Goal: Complete application form

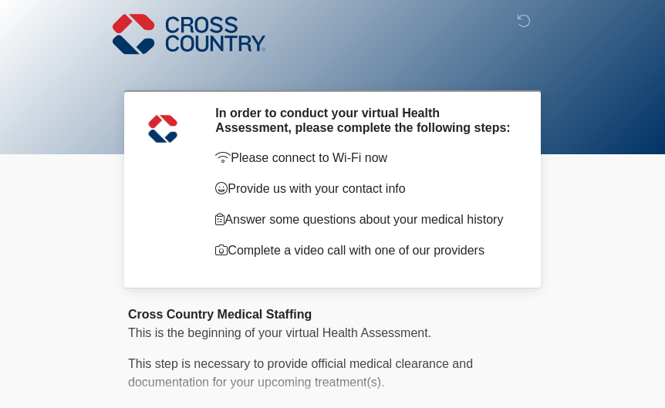
scroll to position [146, 0]
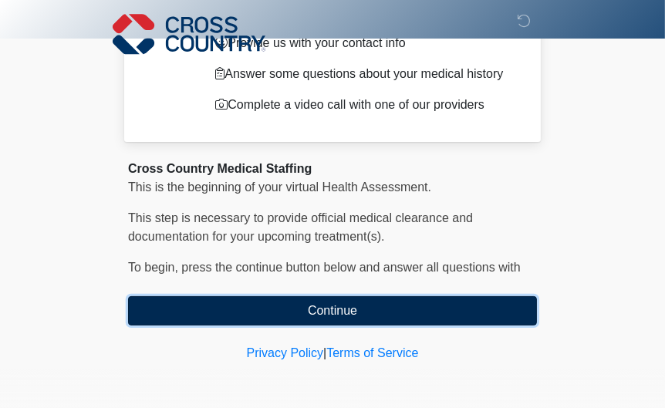
click at [288, 298] on button "Continue" at bounding box center [332, 310] width 409 height 29
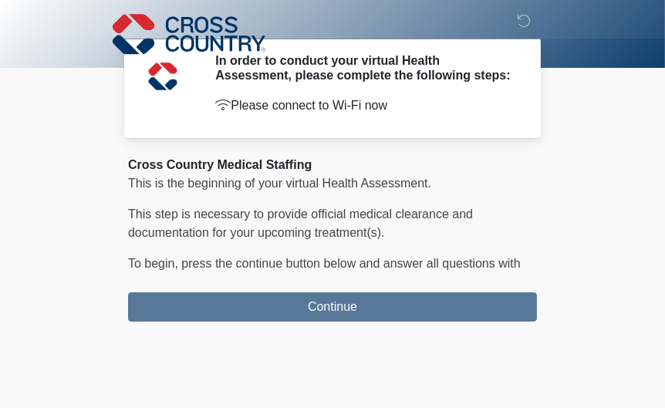
scroll to position [0, 0]
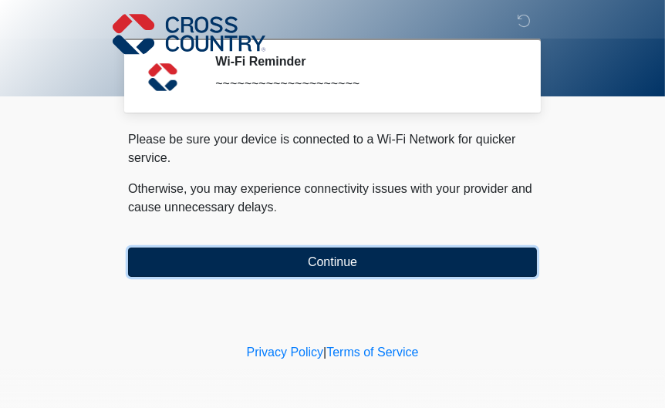
click at [298, 275] on button "Continue" at bounding box center [332, 262] width 409 height 29
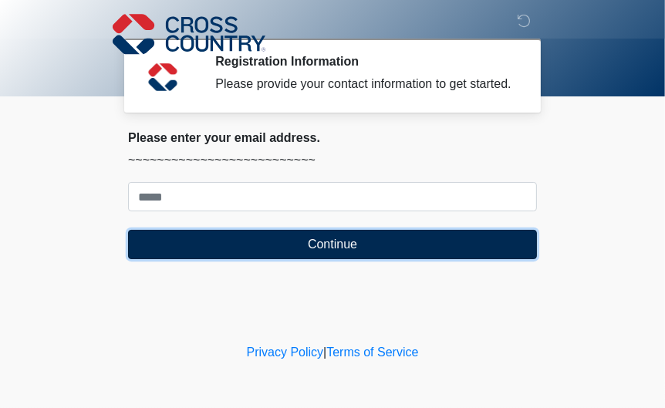
click at [302, 259] on button "Continue" at bounding box center [332, 244] width 409 height 29
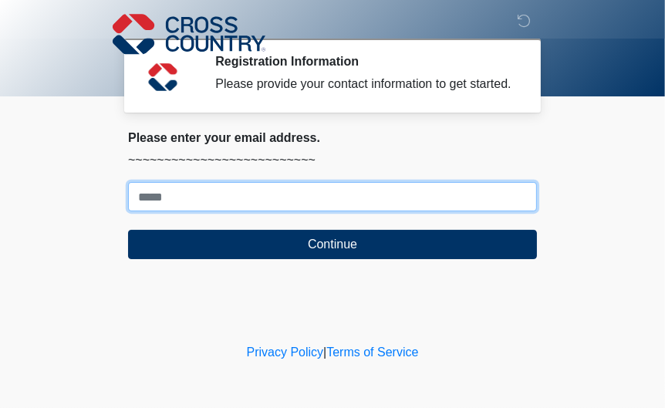
click at [279, 211] on input "Where should we email your response?" at bounding box center [332, 196] width 409 height 29
type input "**********"
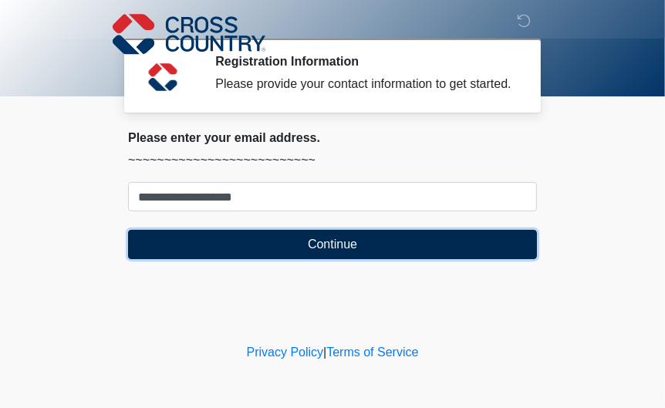
click at [284, 251] on button "Continue" at bounding box center [332, 244] width 409 height 29
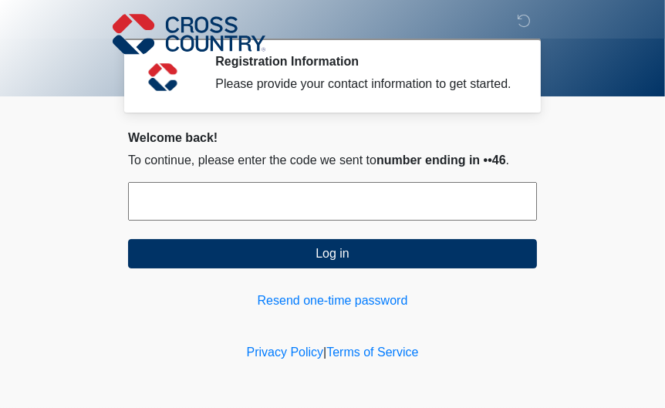
click at [295, 211] on input "text" at bounding box center [332, 201] width 409 height 39
click at [289, 309] on link "Resend one-time password" at bounding box center [332, 301] width 409 height 19
click at [300, 310] on link "Resend one-time password" at bounding box center [332, 301] width 409 height 19
click at [295, 310] on link "Resend one-time password" at bounding box center [332, 301] width 409 height 19
click at [201, 202] on input "text" at bounding box center [332, 201] width 409 height 39
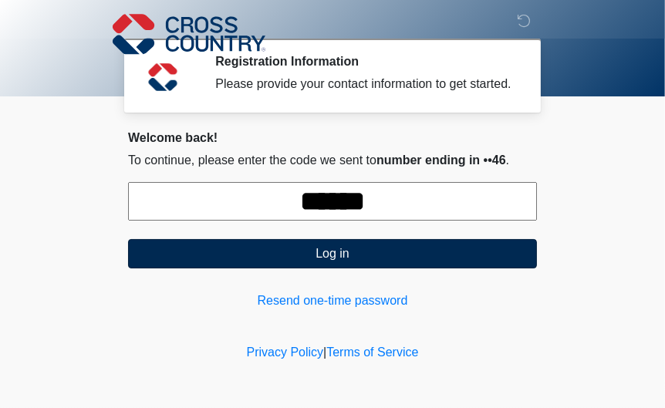
type input "******"
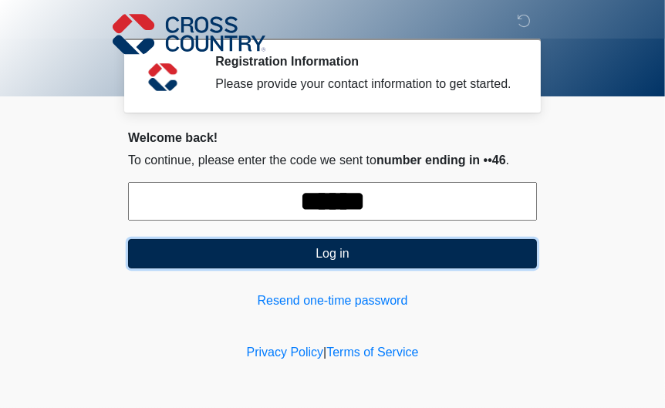
click at [178, 268] on button "Log in" at bounding box center [332, 253] width 409 height 29
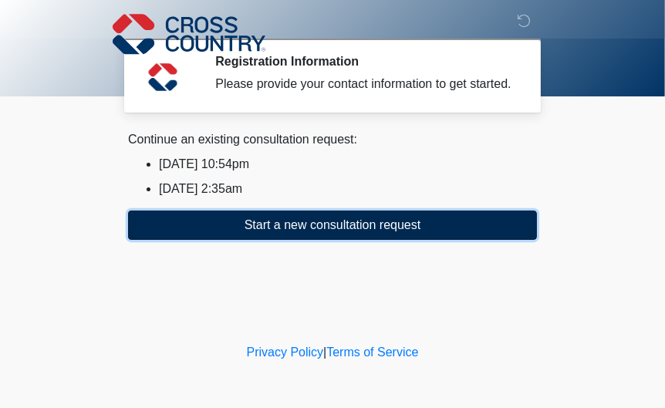
click at [234, 240] on button "Start a new consultation request" at bounding box center [332, 225] width 409 height 29
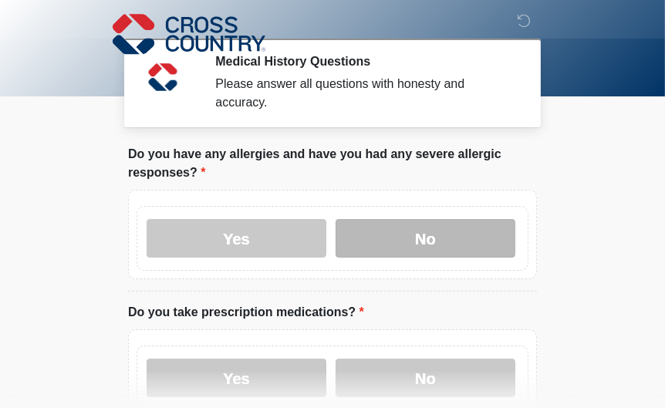
click at [364, 227] on label "No" at bounding box center [426, 238] width 180 height 39
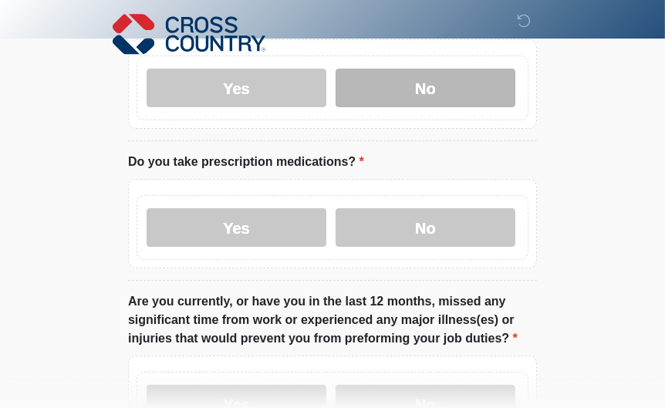
click at [364, 227] on label "No" at bounding box center [426, 227] width 180 height 39
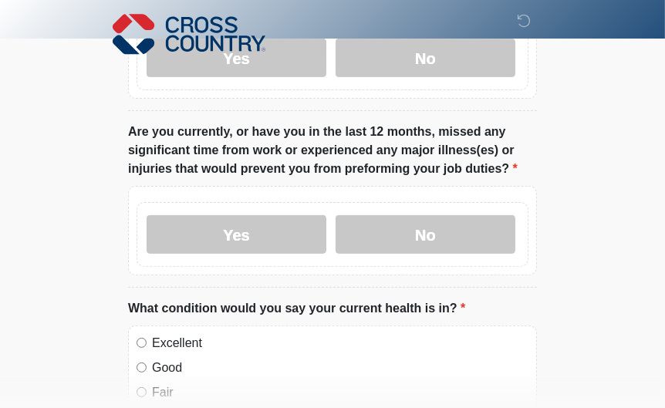
click at [364, 227] on label "No" at bounding box center [426, 234] width 180 height 39
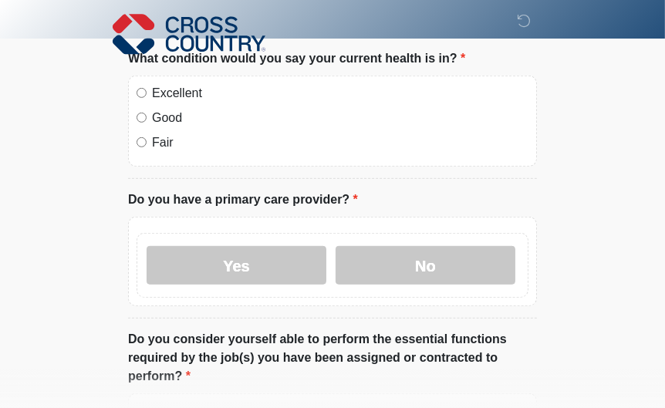
scroll to position [574, 0]
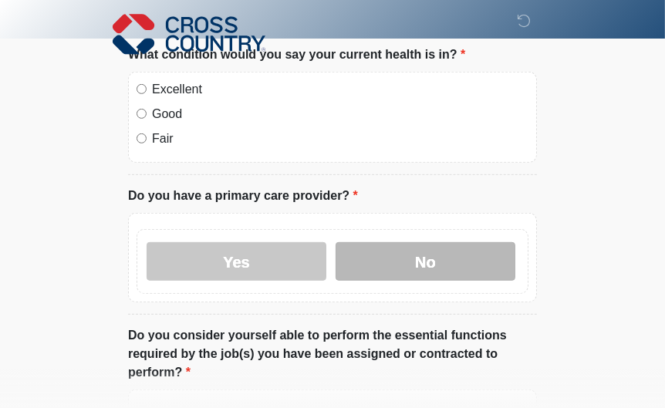
click at [433, 246] on label "No" at bounding box center [426, 261] width 180 height 39
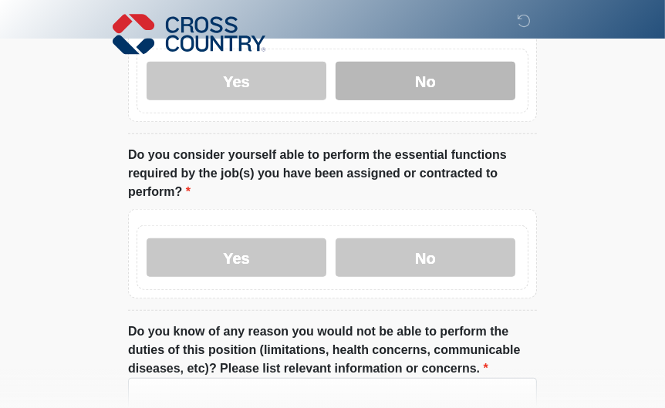
scroll to position [774, 0]
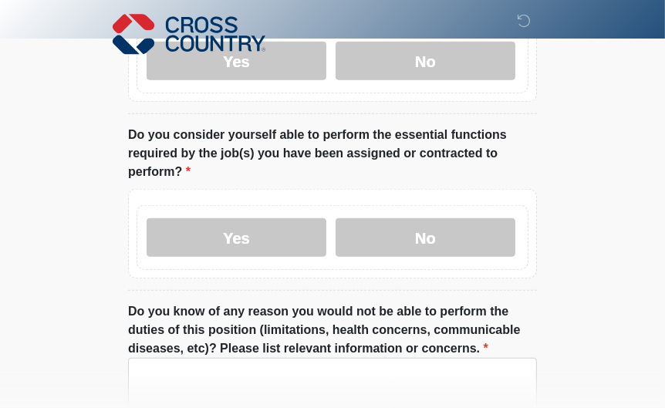
click at [442, 205] on div "Yes No" at bounding box center [333, 237] width 392 height 65
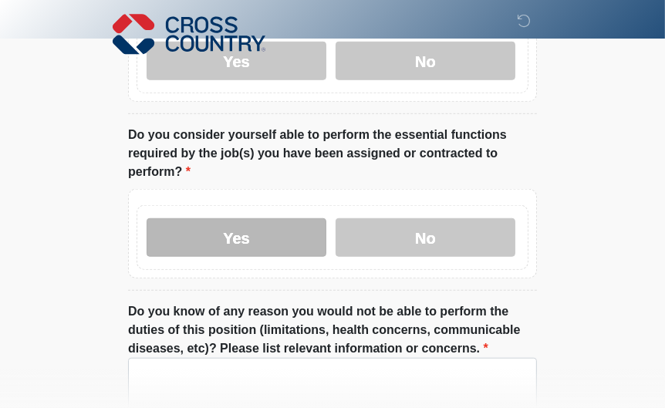
click at [253, 218] on label "Yes" at bounding box center [237, 237] width 180 height 39
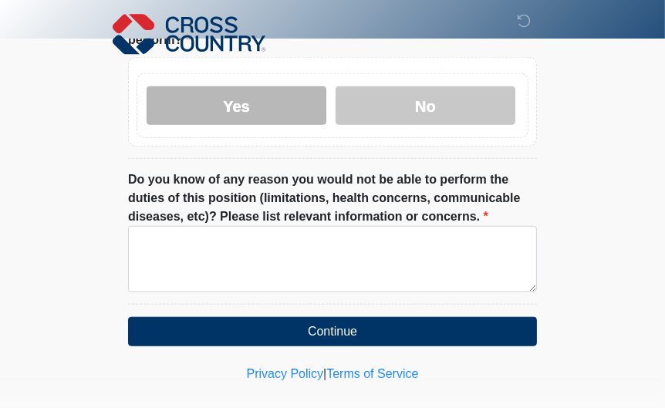
scroll to position [905, 0]
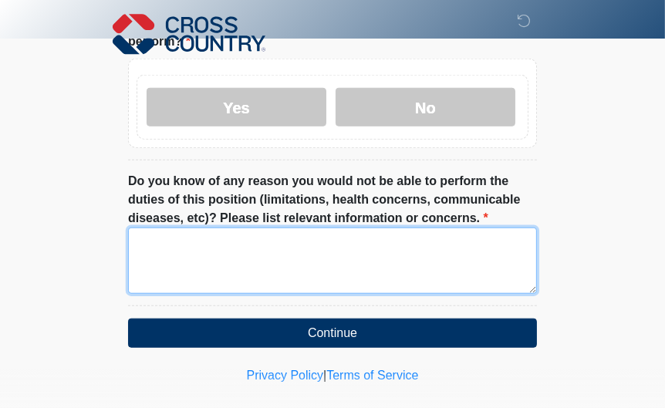
click at [251, 228] on textarea "Do you know of any reason you would not be able to perform the duties of this p…" at bounding box center [332, 261] width 409 height 66
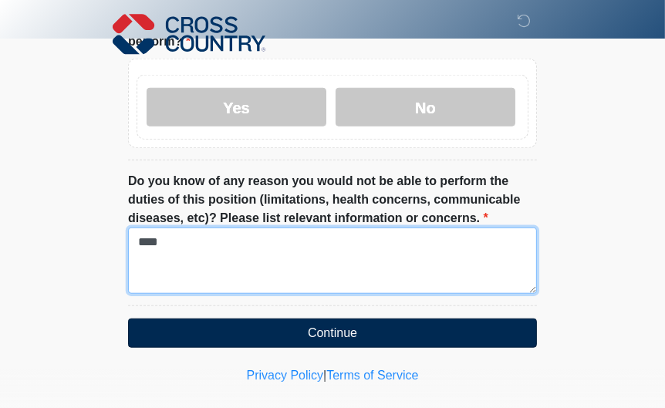
type textarea "****"
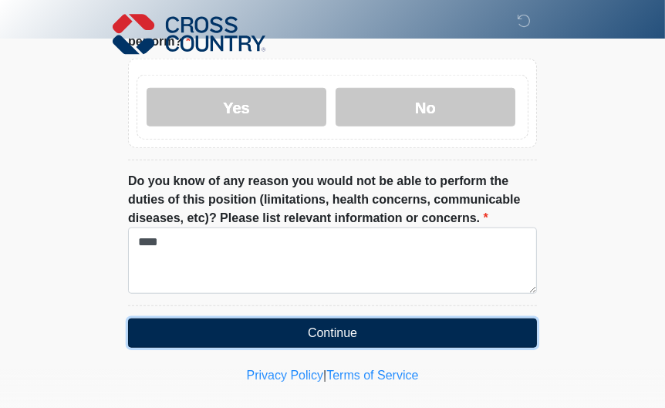
click at [204, 319] on button "Continue" at bounding box center [332, 333] width 409 height 29
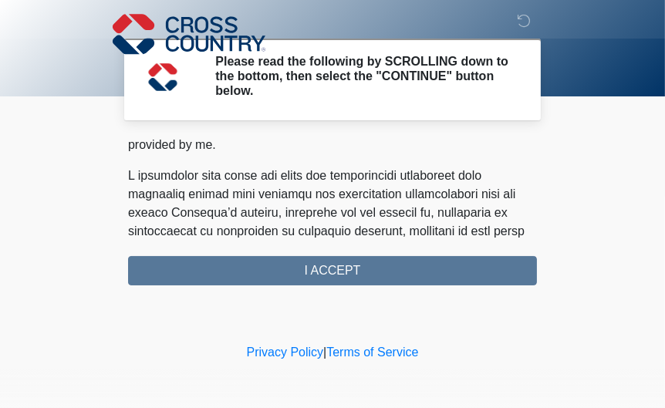
scroll to position [1097, 0]
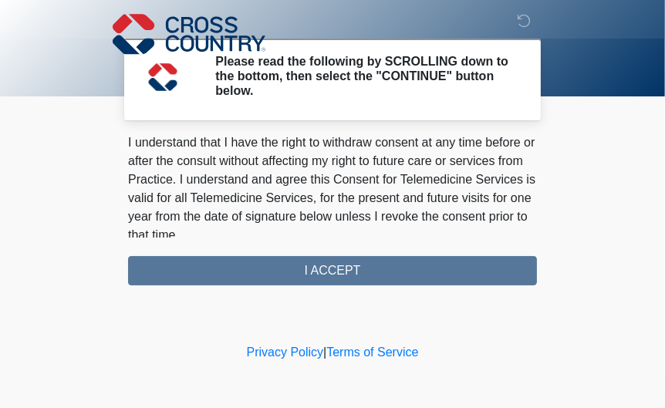
click at [282, 271] on div "PLEASE READ EACH SECTION CAREFULLY. YOU MAY REQUEST A COPY OF THIS FORM FOR YOU…" at bounding box center [332, 211] width 409 height 147
click at [316, 262] on div "PLEASE READ EACH SECTION CAREFULLY. YOU MAY REQUEST A COPY OF THIS FORM FOR YOU…" at bounding box center [332, 211] width 409 height 147
click at [291, 251] on div "PLEASE READ EACH SECTION CAREFULLY. YOU MAY REQUEST A COPY OF THIS FORM FOR YOU…" at bounding box center [332, 211] width 409 height 147
click at [285, 251] on div "PLEASE READ EACH SECTION CAREFULLY. YOU MAY REQUEST A COPY OF THIS FORM FOR YOU…" at bounding box center [332, 211] width 409 height 147
click at [336, 263] on div "PLEASE READ EACH SECTION CAREFULLY. YOU MAY REQUEST A COPY OF THIS FORM FOR YOU…" at bounding box center [332, 211] width 409 height 147
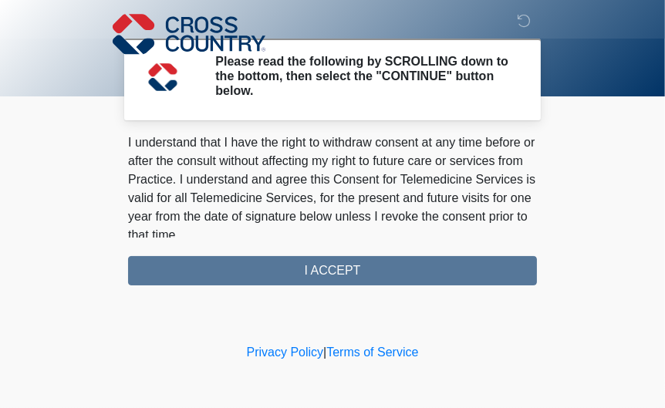
click at [336, 263] on div "PLEASE READ EACH SECTION CAREFULLY. YOU MAY REQUEST A COPY OF THIS FORM FOR YOU…" at bounding box center [332, 211] width 409 height 147
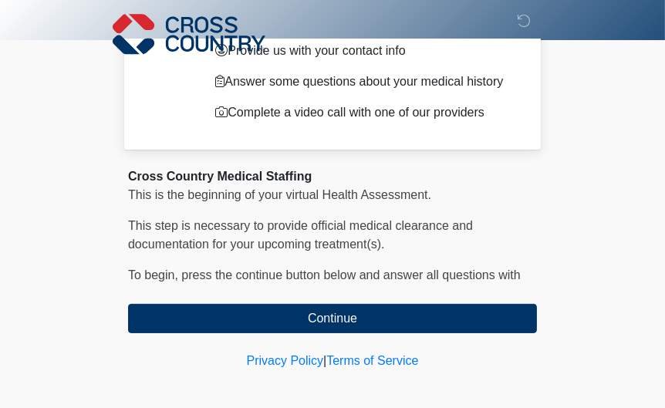
scroll to position [146, 0]
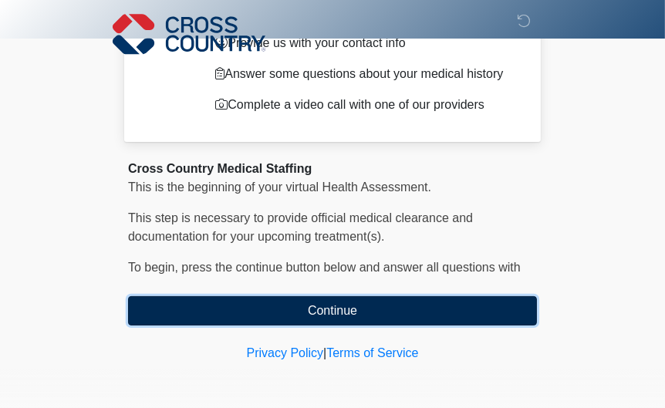
click at [193, 305] on button "Continue" at bounding box center [332, 310] width 409 height 29
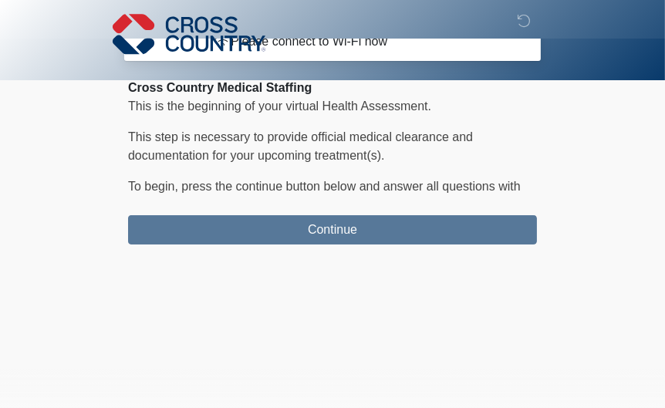
scroll to position [0, 0]
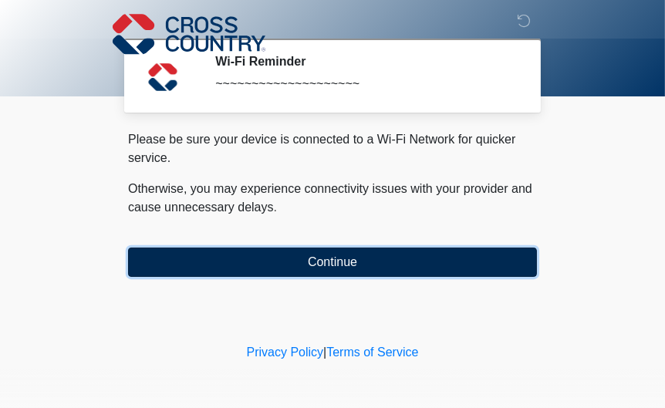
click at [271, 269] on button "Continue" at bounding box center [332, 262] width 409 height 29
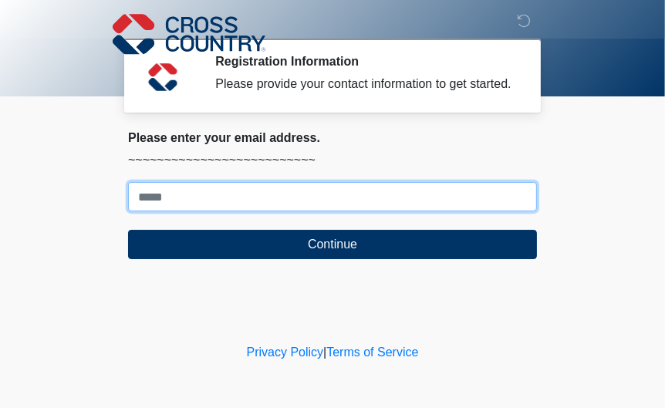
click at [234, 211] on input "Where should we email your response?" at bounding box center [332, 196] width 409 height 29
type input "**********"
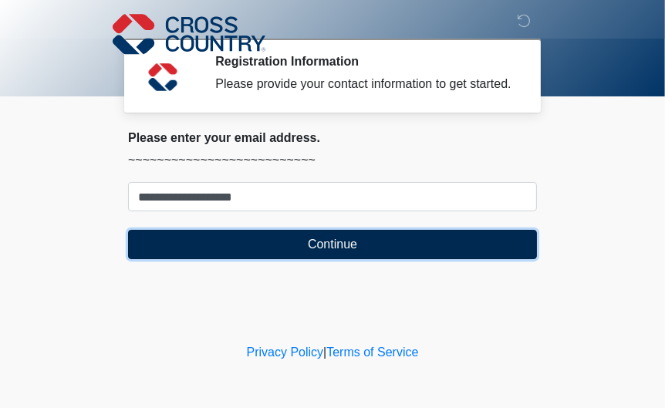
click at [267, 251] on button "Continue" at bounding box center [332, 244] width 409 height 29
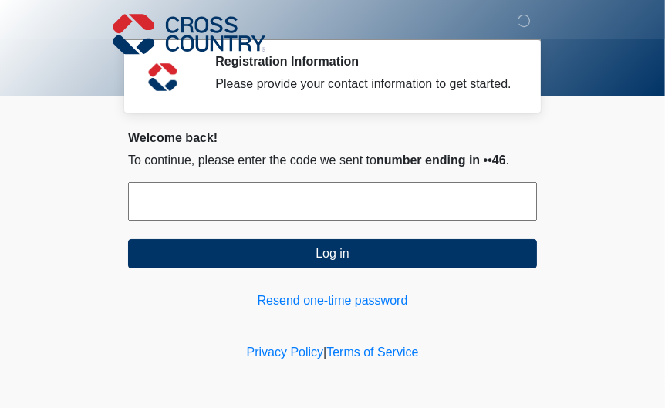
click at [259, 221] on input "text" at bounding box center [332, 201] width 409 height 39
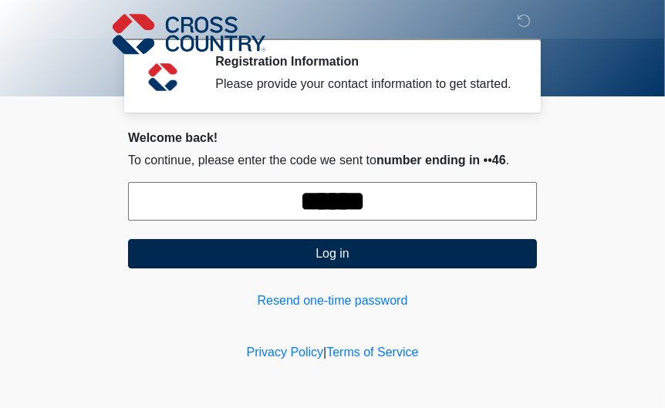
type input "******"
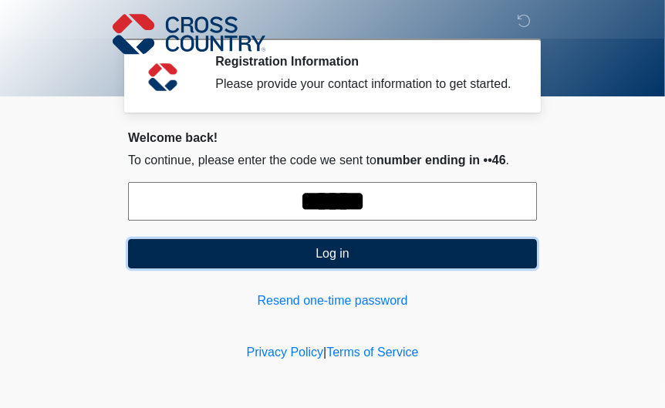
click at [183, 268] on button "Log in" at bounding box center [332, 253] width 409 height 29
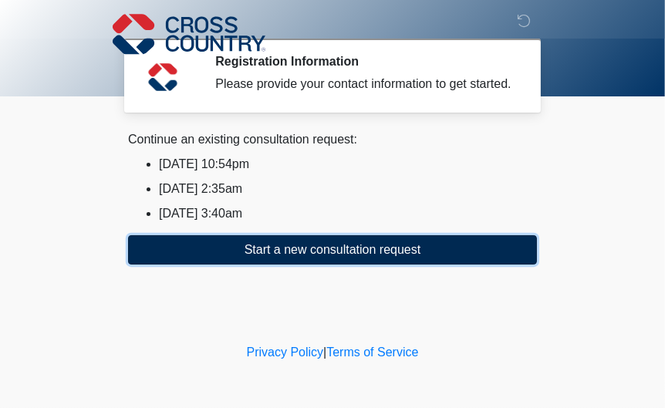
click at [260, 265] on button "Start a new consultation request" at bounding box center [332, 249] width 409 height 29
